Goal: Navigation & Orientation: Go to known website

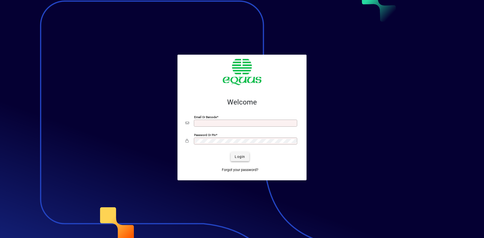
type input "**********"
click at [240, 156] on span "Login" at bounding box center [240, 156] width 10 height 5
